Goal: Find specific page/section: Find specific page/section

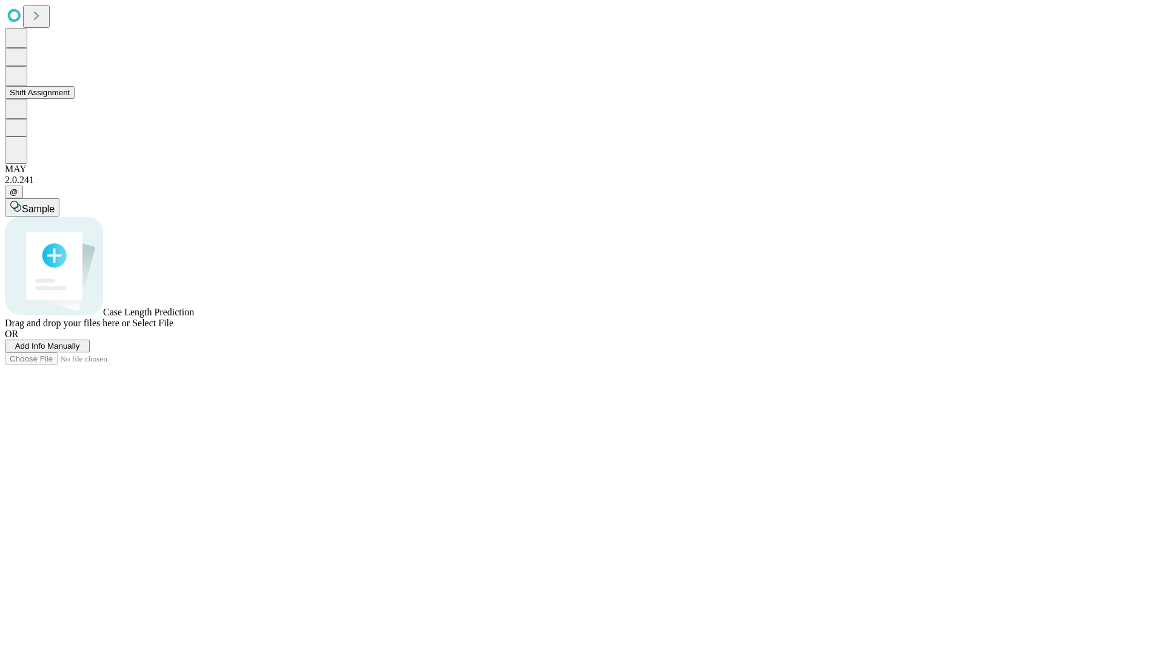
click at [75, 99] on button "Shift Assignment" at bounding box center [40, 92] width 70 height 13
